Goal: Book appointment/travel/reservation

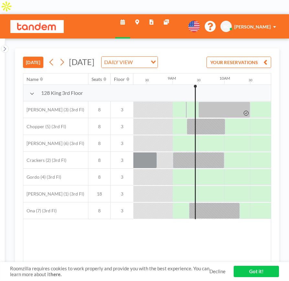
scroll to position [0, 440]
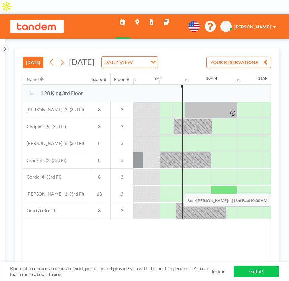
click at [215, 186] on div at bounding box center [224, 194] width 26 height 16
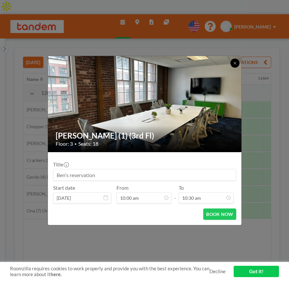
click at [237, 64] on button at bounding box center [234, 63] width 9 height 9
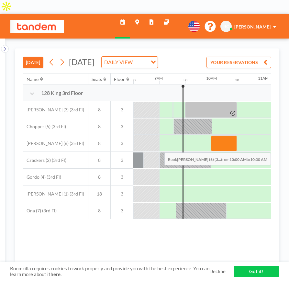
click at [220, 142] on div at bounding box center [224, 143] width 26 height 16
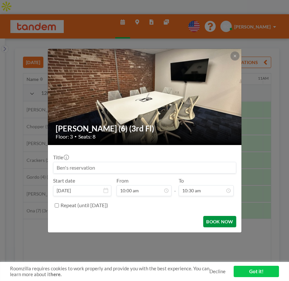
scroll to position [0, 0]
click at [214, 223] on button "BOOK NOW" at bounding box center [219, 221] width 33 height 11
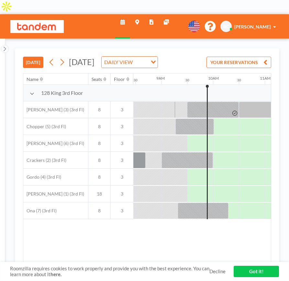
scroll to position [0, 440]
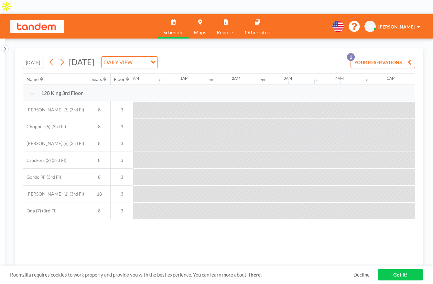
scroll to position [0, 518]
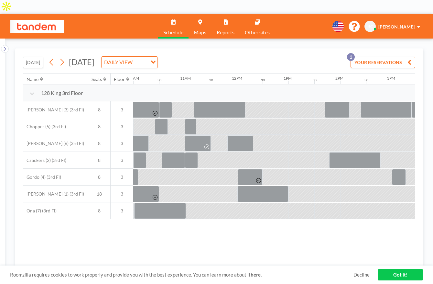
click at [36, 57] on button "[DATE]" at bounding box center [33, 62] width 20 height 11
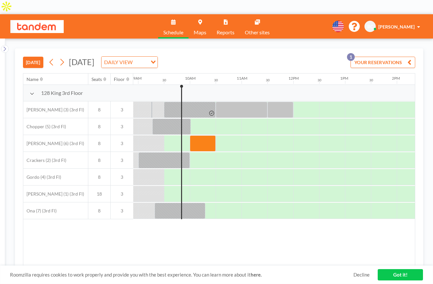
scroll to position [0, 466]
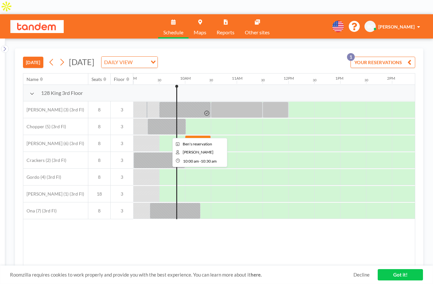
click at [195, 135] on div at bounding box center [198, 143] width 26 height 16
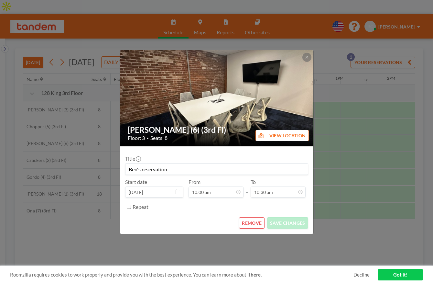
click at [254, 220] on button "REMOVE" at bounding box center [252, 222] width 26 height 11
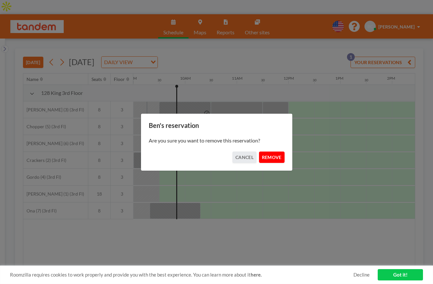
click at [275, 159] on button "REMOVE" at bounding box center [272, 156] width 26 height 11
